Goal: Information Seeking & Learning: Compare options

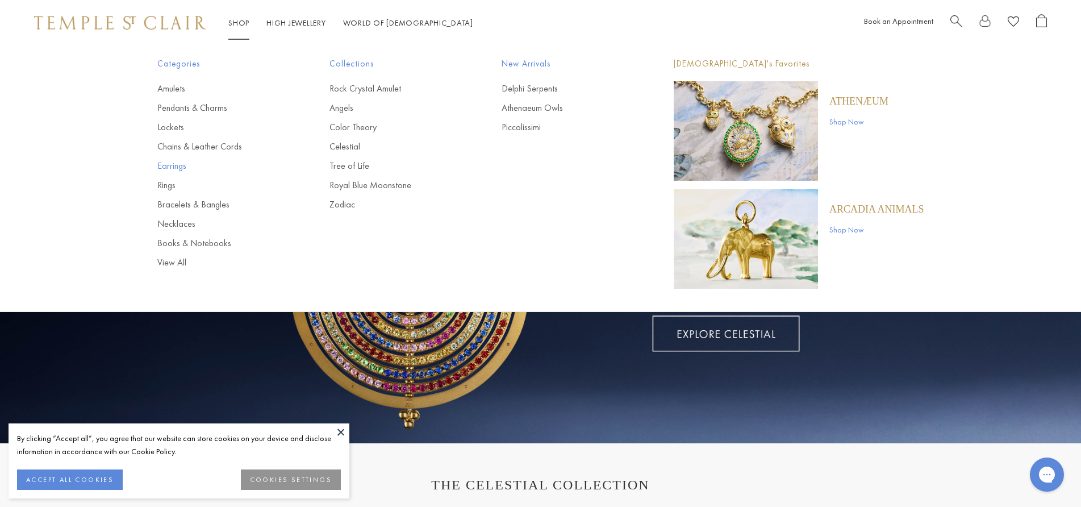
click at [172, 166] on link "Earrings" at bounding box center [220, 166] width 127 height 13
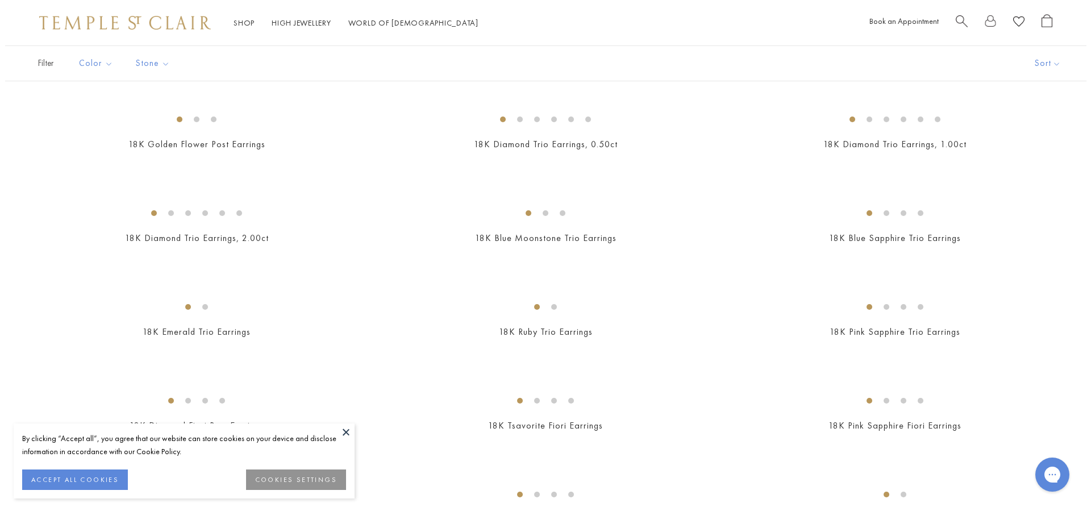
scroll to position [572, 0]
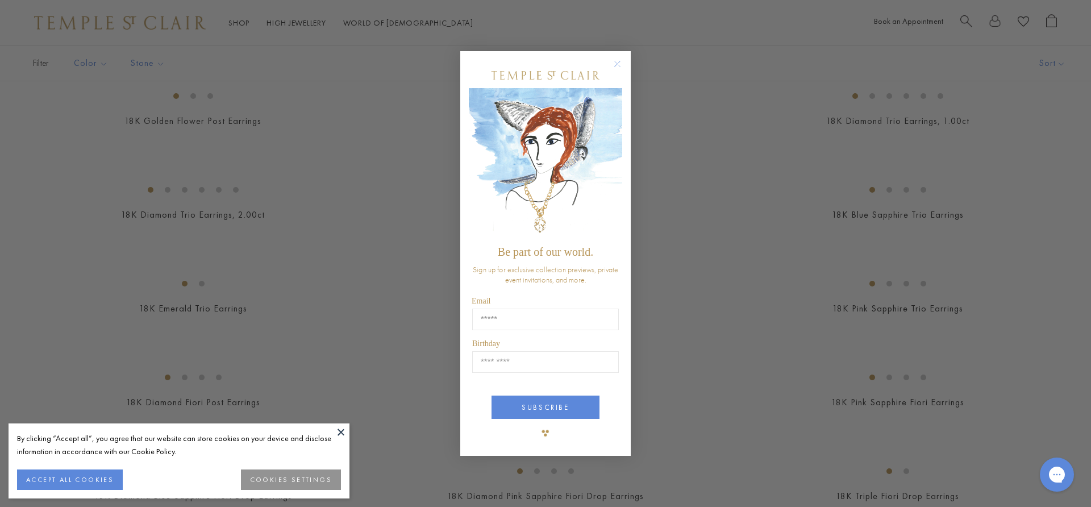
click at [620, 60] on circle "Close dialog" at bounding box center [618, 64] width 14 height 14
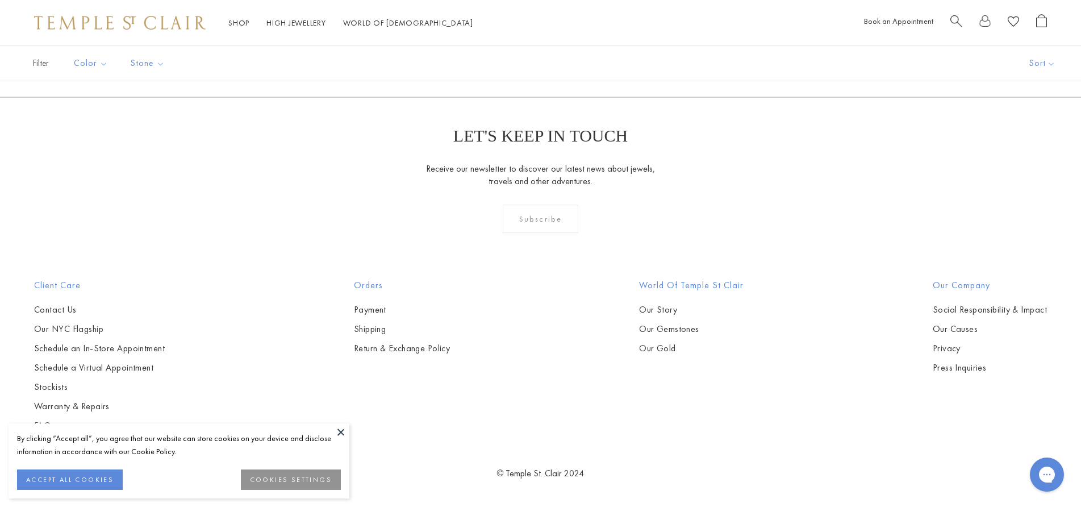
scroll to position [4148, 0]
click at [0, 0] on img at bounding box center [0, 0] width 0 height 0
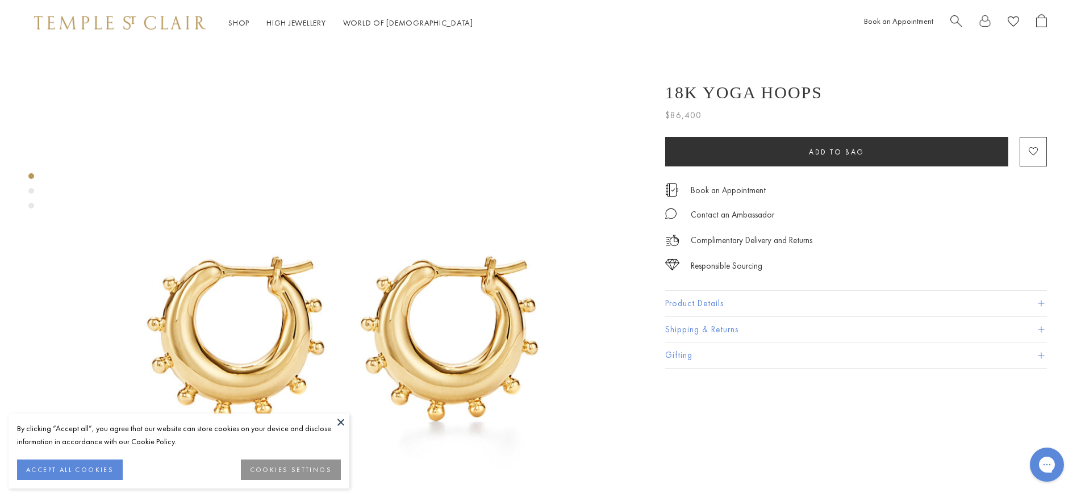
click at [694, 302] on button "Product Details" at bounding box center [856, 304] width 382 height 26
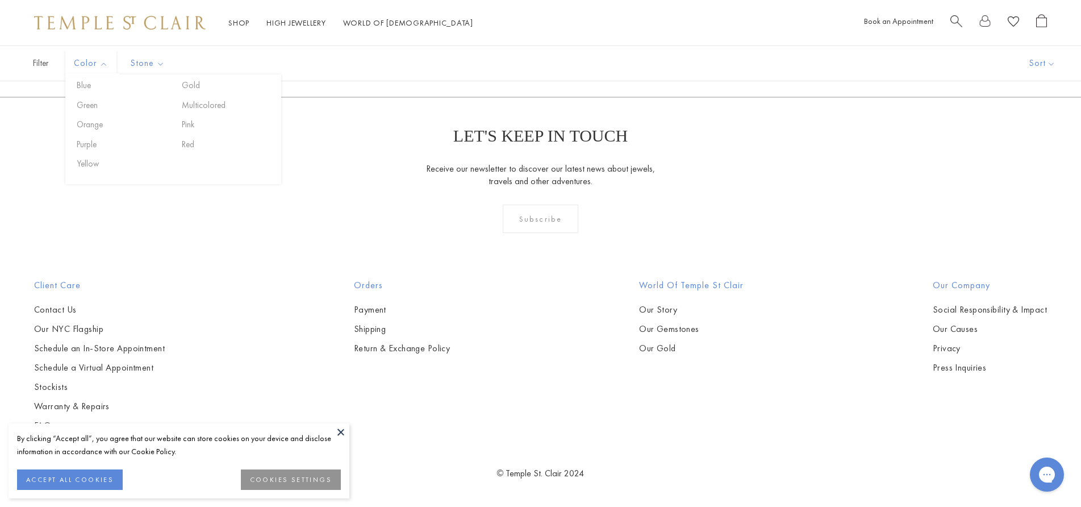
scroll to position [3293, 0]
click at [520, 51] on link "2" at bounding box center [522, 35] width 37 height 31
click at [0, 0] on img at bounding box center [0, 0] width 0 height 0
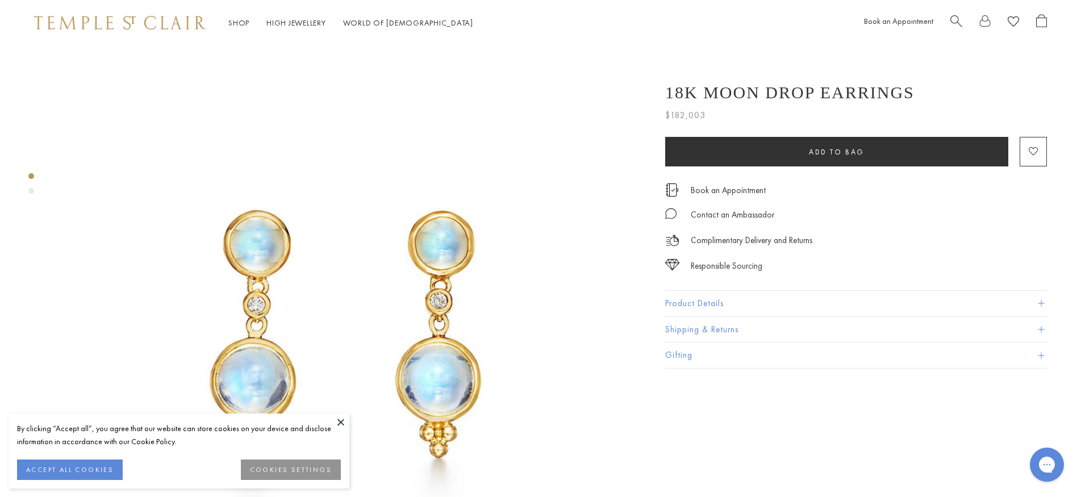
click at [668, 304] on button "Product Details" at bounding box center [856, 304] width 382 height 26
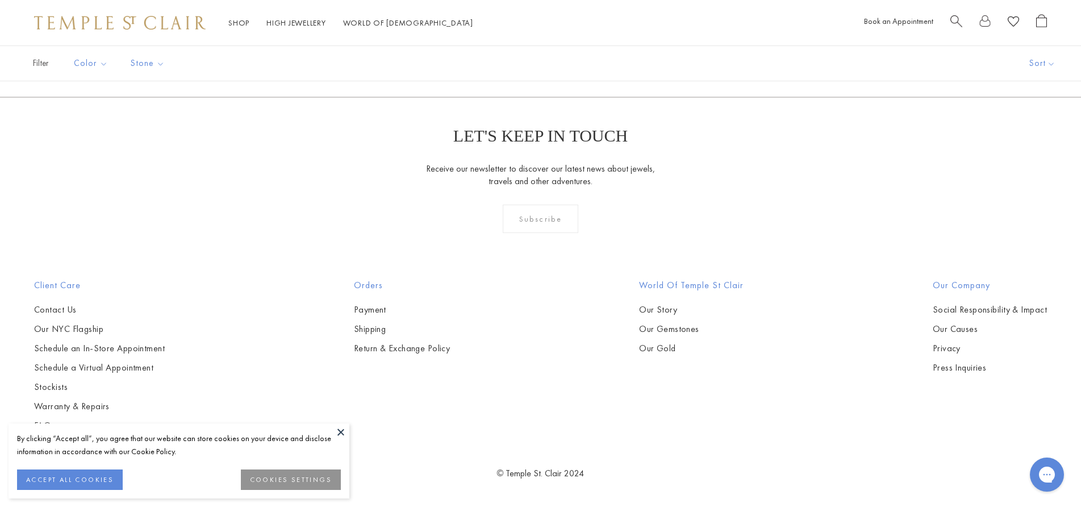
scroll to position [6762, 0]
click at [576, 51] on link "3" at bounding box center [577, 35] width 37 height 31
